Goal: Information Seeking & Learning: Learn about a topic

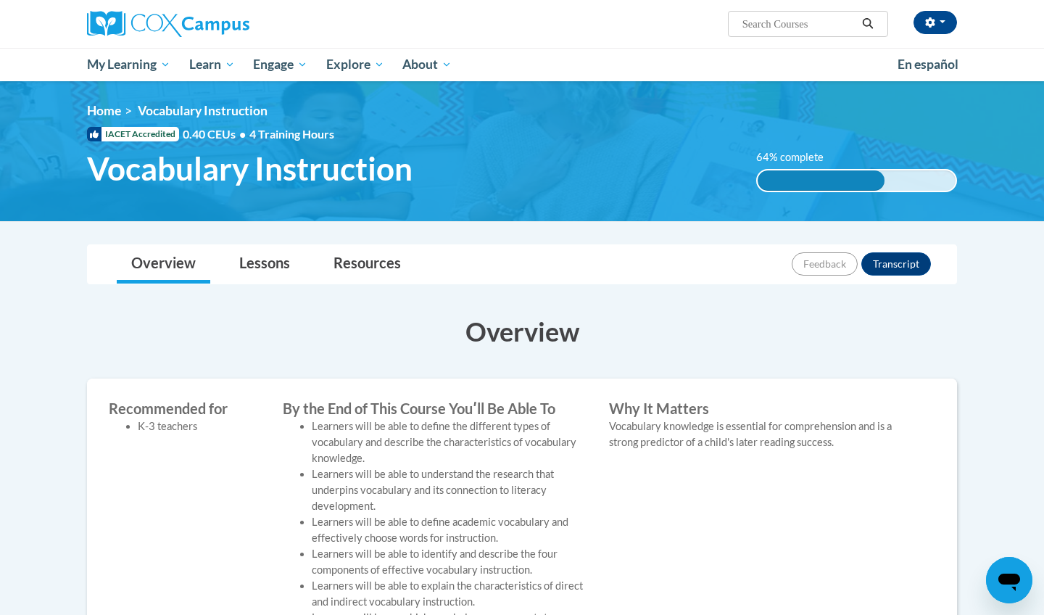
click at [802, 154] on label "64% complete" at bounding box center [797, 157] width 83 height 16
click at [201, 106] on span "Vocabulary Instruction" at bounding box center [203, 110] width 130 height 15
click at [271, 265] on link "Lessons" at bounding box center [265, 264] width 80 height 38
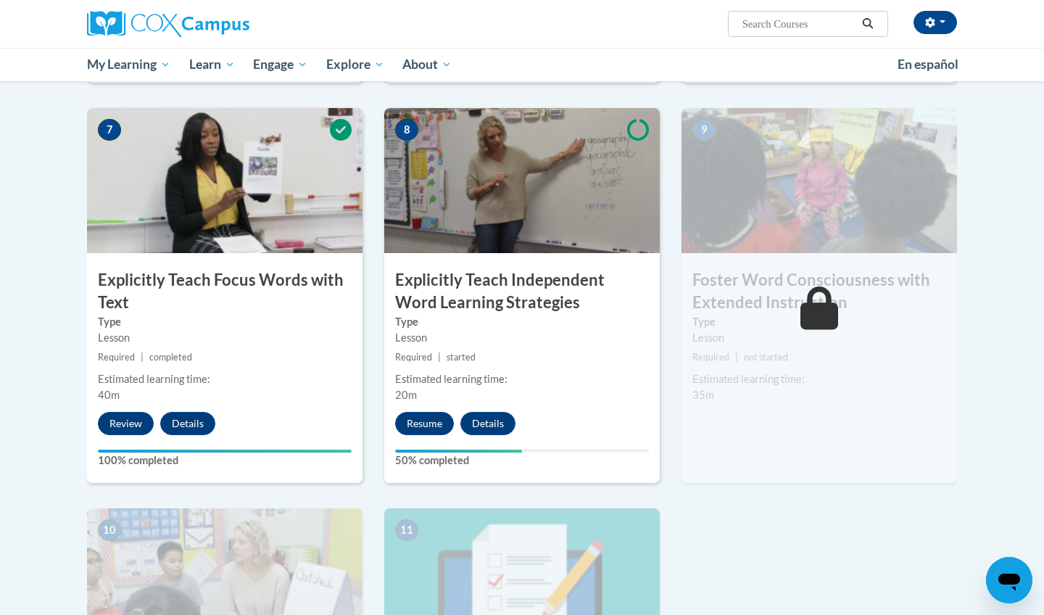
scroll to position [1130, 0]
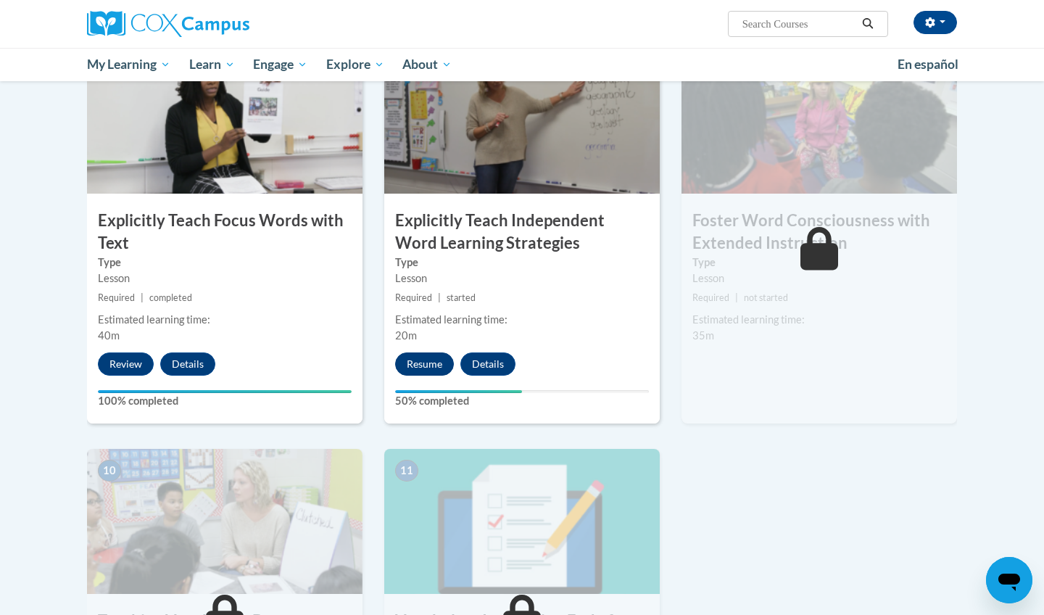
click at [423, 354] on button "Resume" at bounding box center [424, 363] width 59 height 23
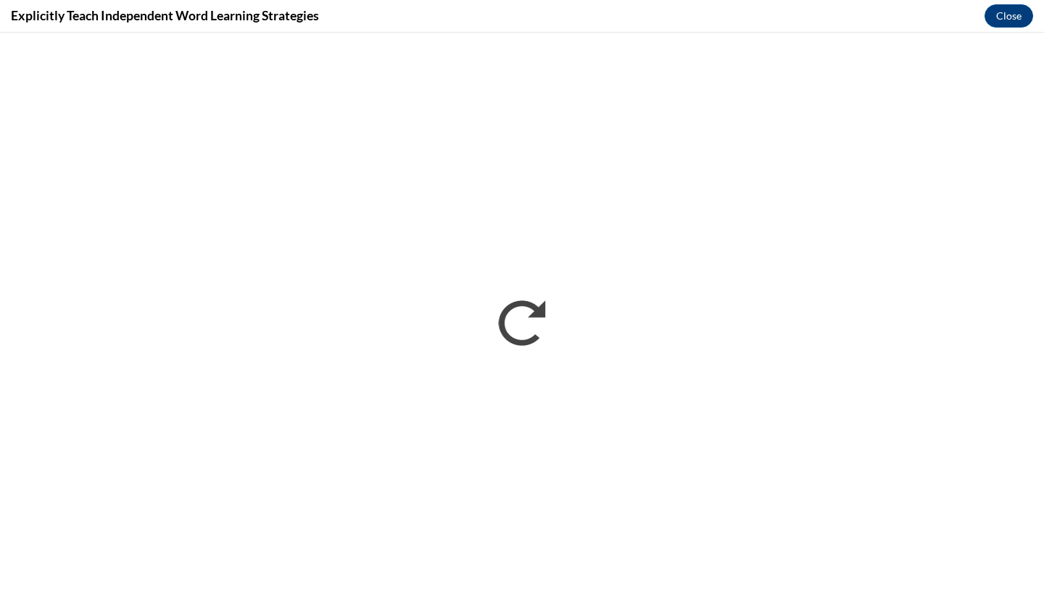
scroll to position [0, 0]
click at [1001, 17] on button "Close" at bounding box center [1009, 15] width 49 height 23
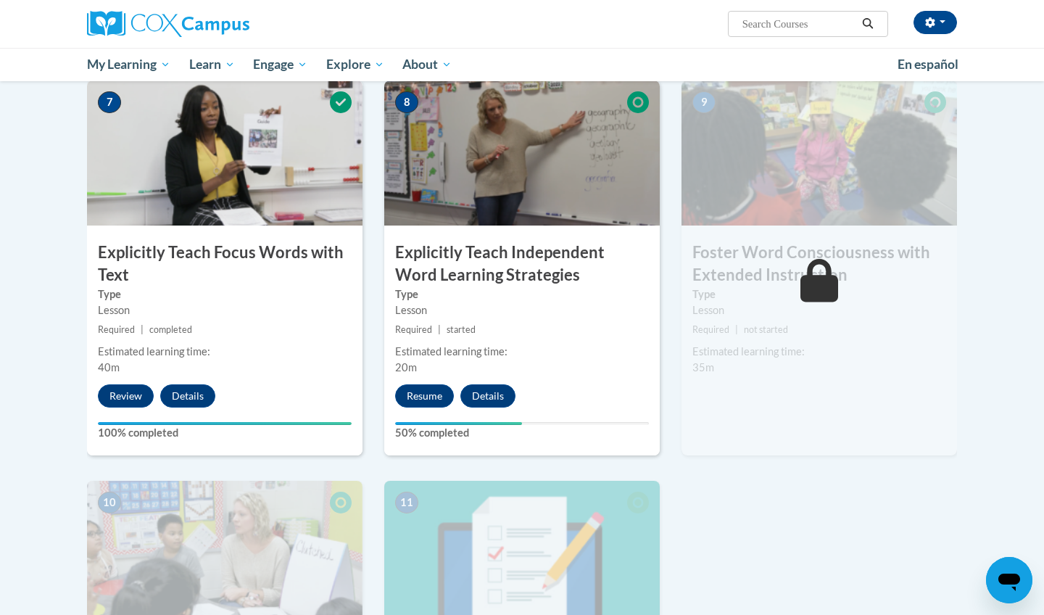
scroll to position [1125, 0]
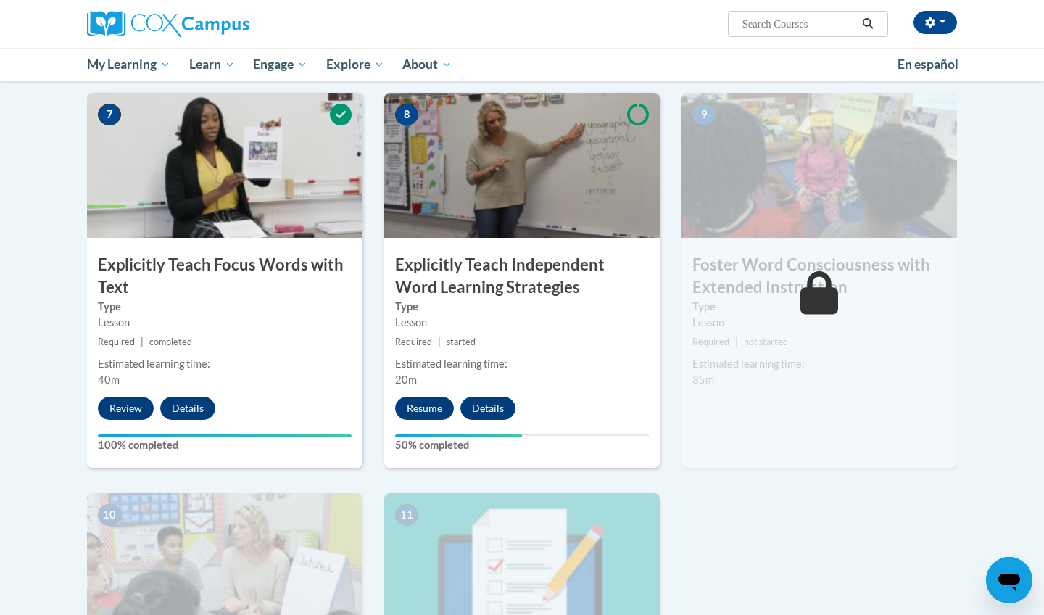
scroll to position [1098, 0]
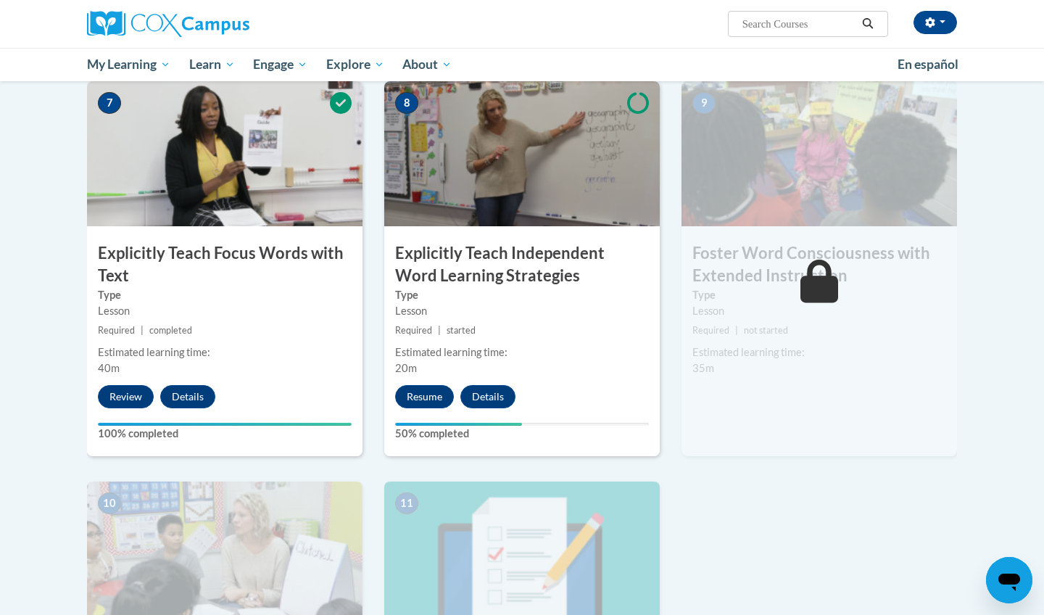
click at [510, 423] on div "Your progress" at bounding box center [458, 424] width 127 height 3
click at [437, 388] on button "Resume" at bounding box center [424, 396] width 59 height 23
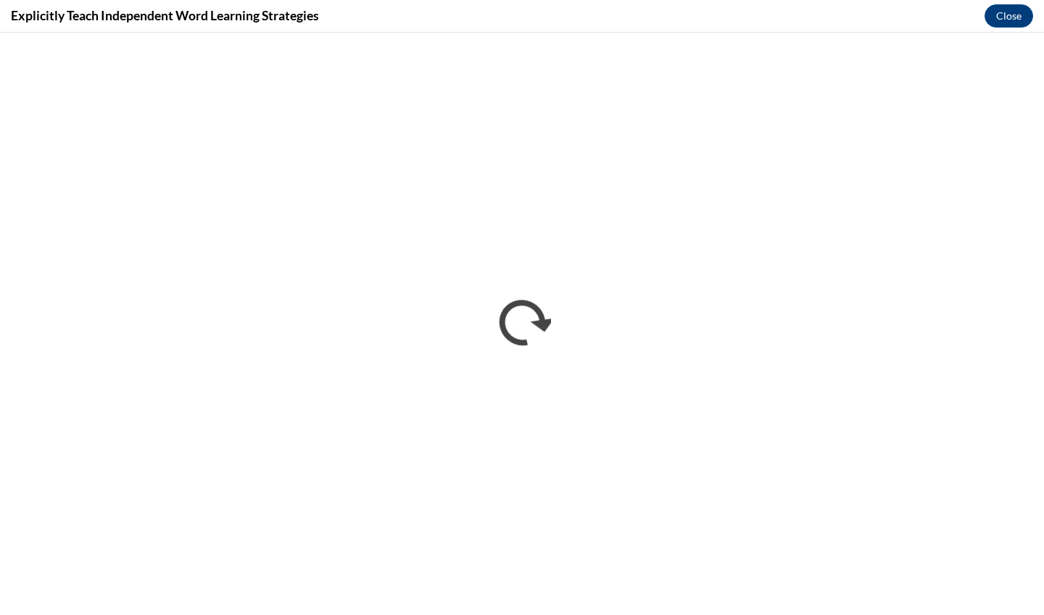
scroll to position [0, 0]
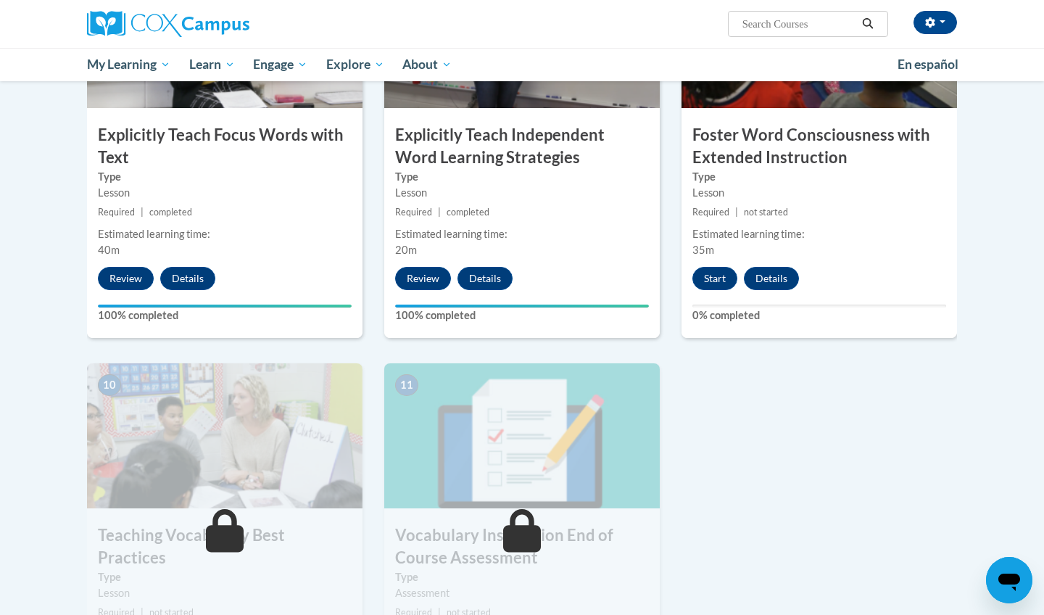
scroll to position [1235, 0]
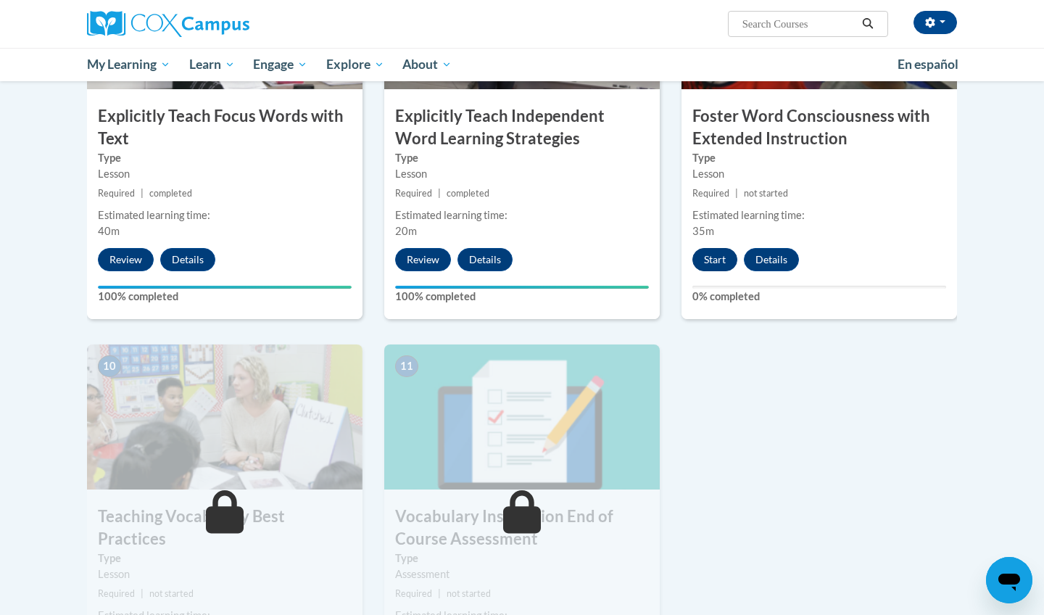
click at [719, 252] on button "Start" at bounding box center [714, 259] width 45 height 23
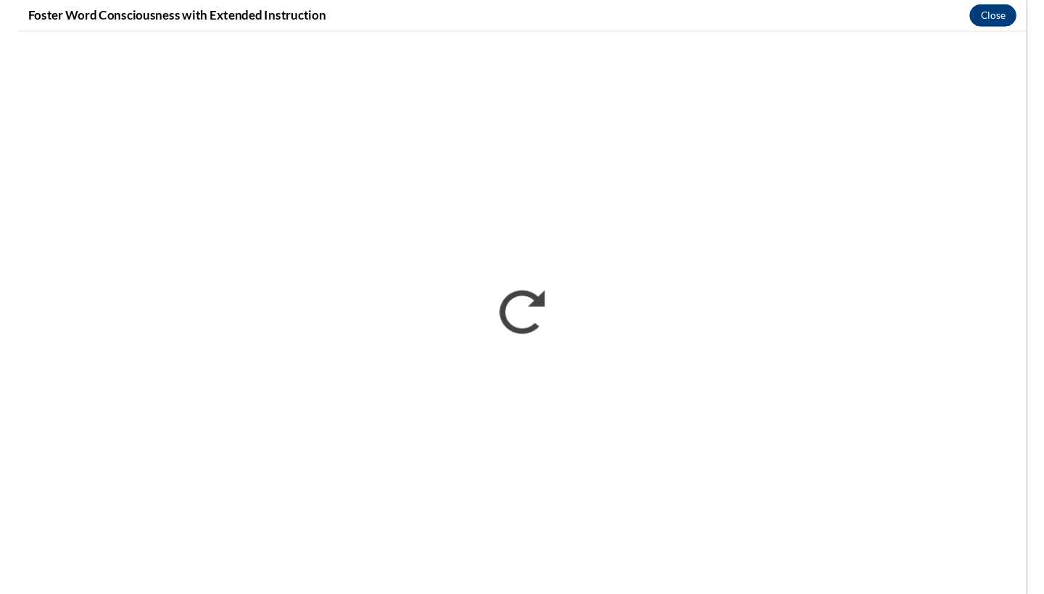
scroll to position [0, 0]
